Goal: Task Accomplishment & Management: Manage account settings

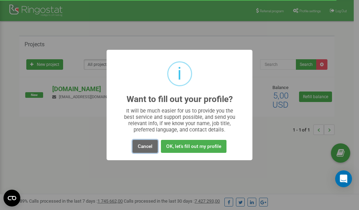
click at [148, 147] on button "Cancel" at bounding box center [144, 146] width 25 height 13
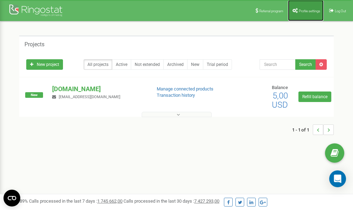
click at [301, 11] on span "Profile settings" at bounding box center [309, 11] width 21 height 4
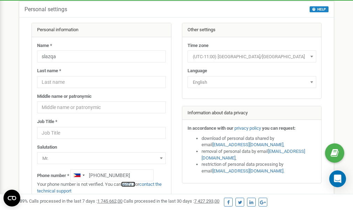
click at [132, 184] on link "verify it" at bounding box center [128, 183] width 14 height 5
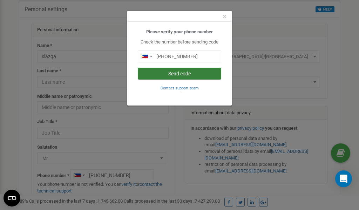
click at [175, 74] on button "Send code" at bounding box center [179, 74] width 83 height 12
